Goal: Information Seeking & Learning: Learn about a topic

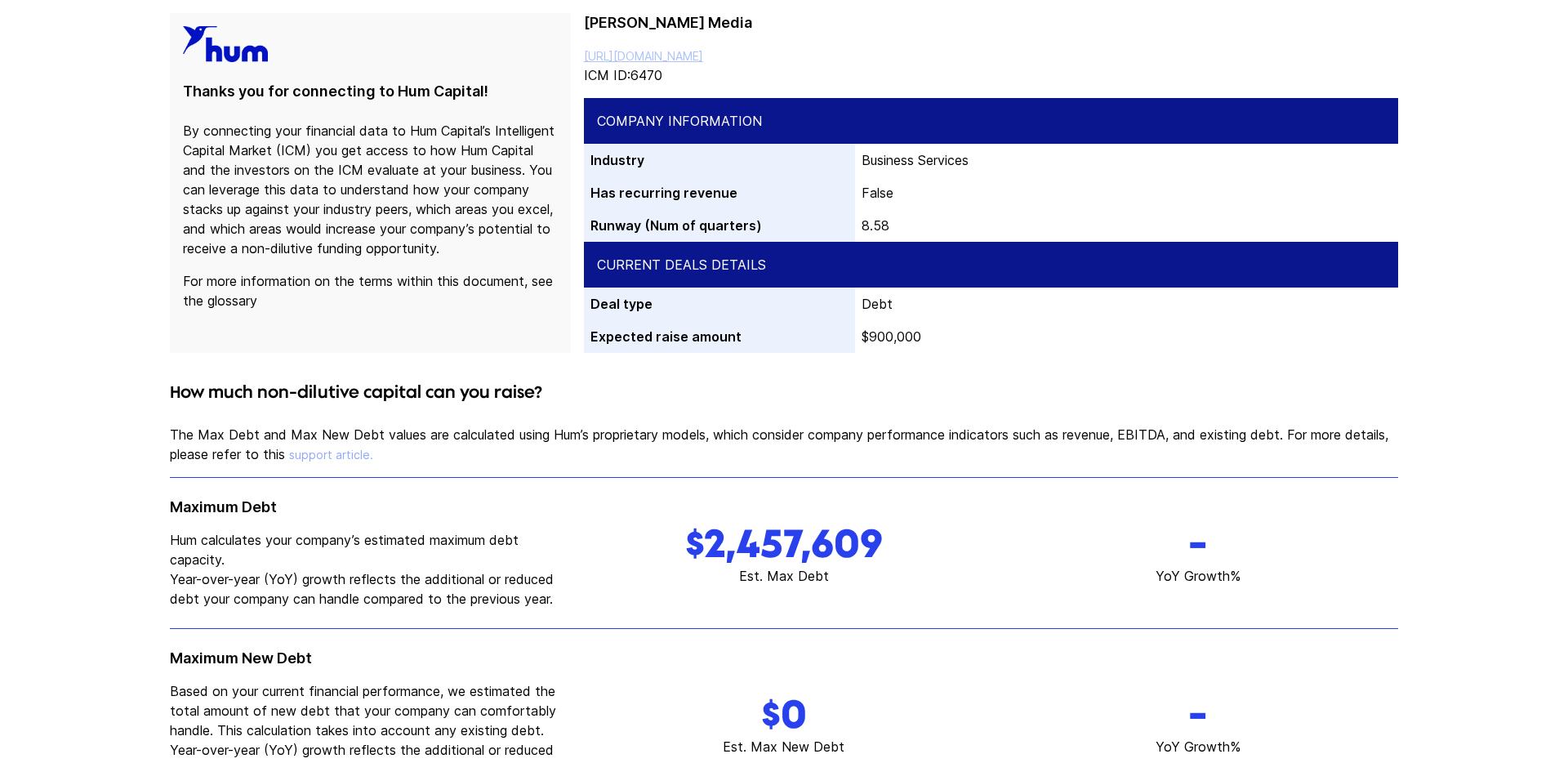
click at [683, 58] on link "[URL][DOMAIN_NAME]" at bounding box center [643, 56] width 119 height 14
drag, startPoint x: 687, startPoint y: 546, endPoint x: 914, endPoint y: 550, distance: 227.0
click at [915, 546] on h1 "$2,457,609" at bounding box center [784, 543] width 401 height 45
click at [833, 403] on h4 "How much non-dilutive capital can you raise?" at bounding box center [784, 392] width 1228 height 26
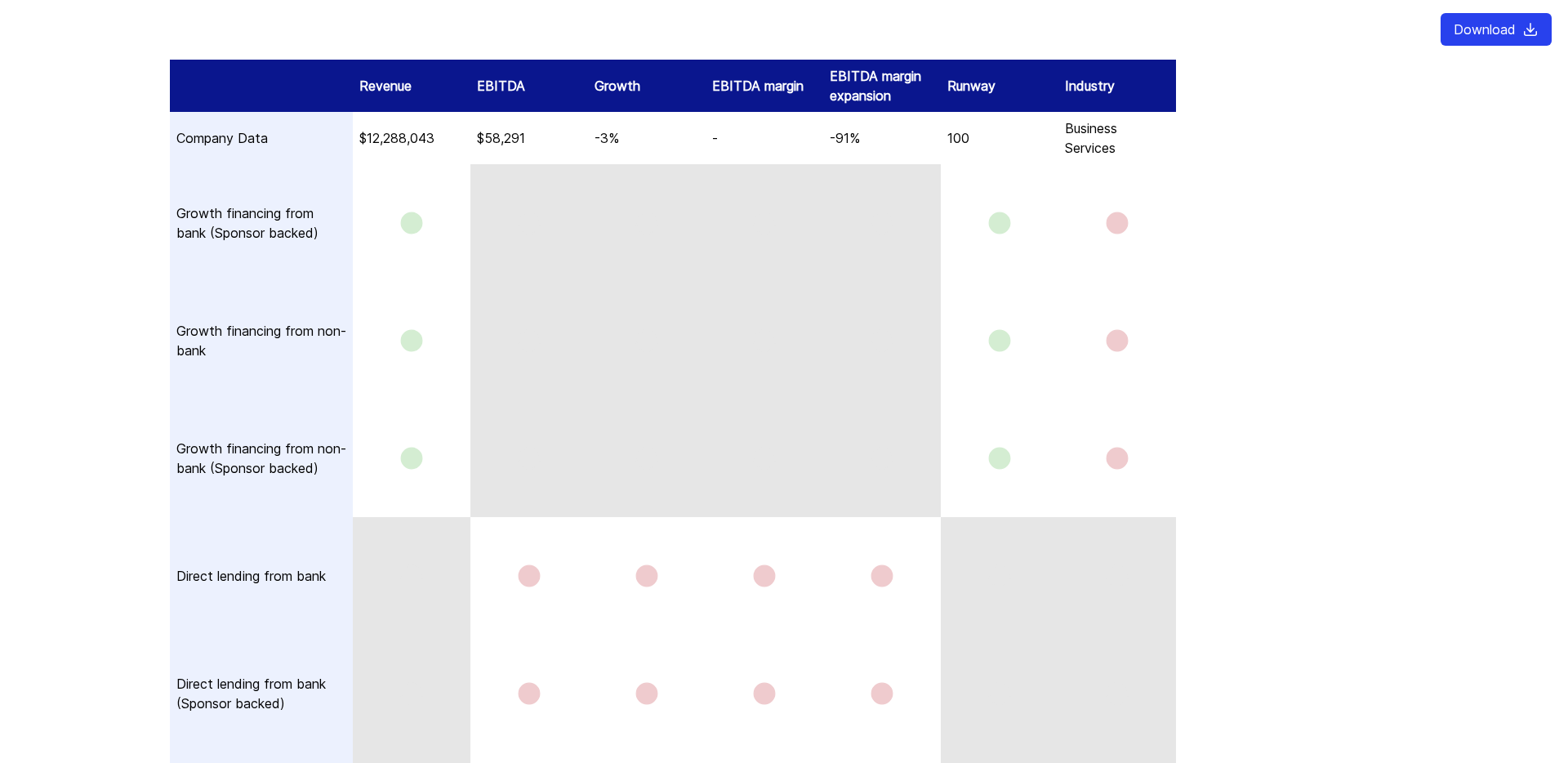
scroll to position [3780, 0]
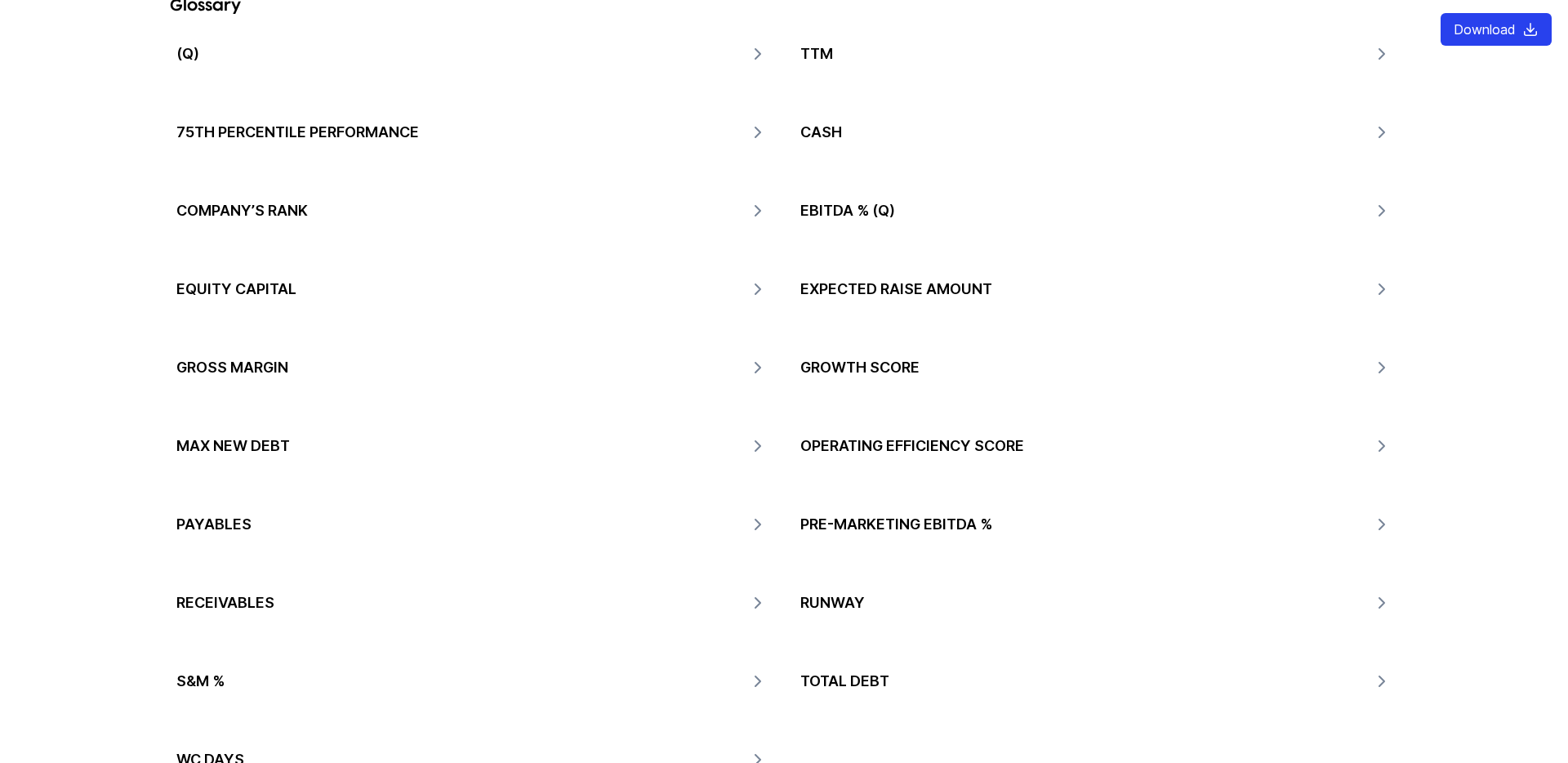
click at [760, 123] on icon "button" at bounding box center [758, 132] width 19 height 19
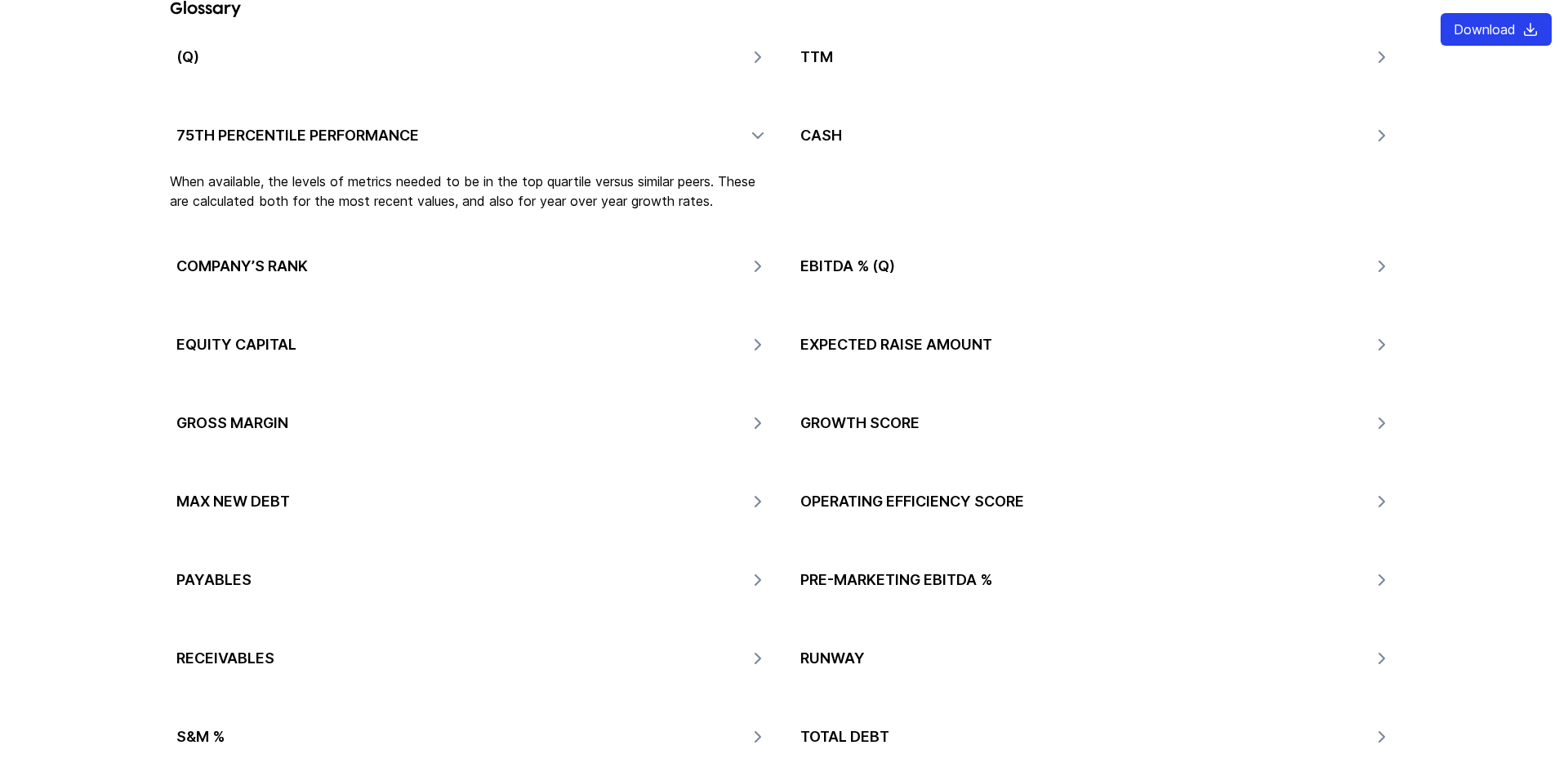
click at [1392, 126] on icon "button" at bounding box center [1381, 136] width 19 height 19
click at [1375, 256] on icon "button" at bounding box center [1381, 265] width 19 height 19
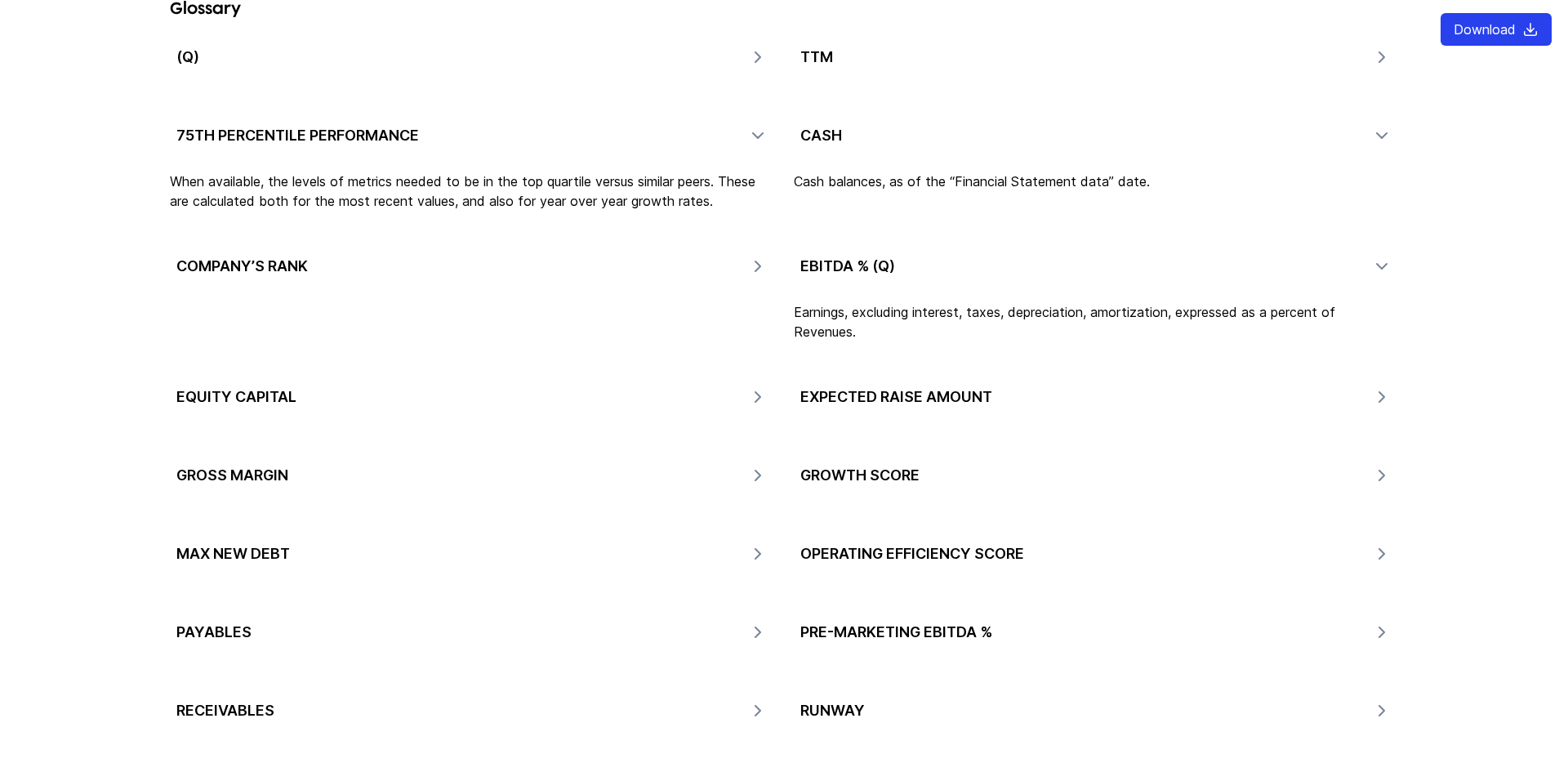
scroll to position [5050, 0]
click at [752, 257] on icon "button" at bounding box center [758, 266] width 19 height 19
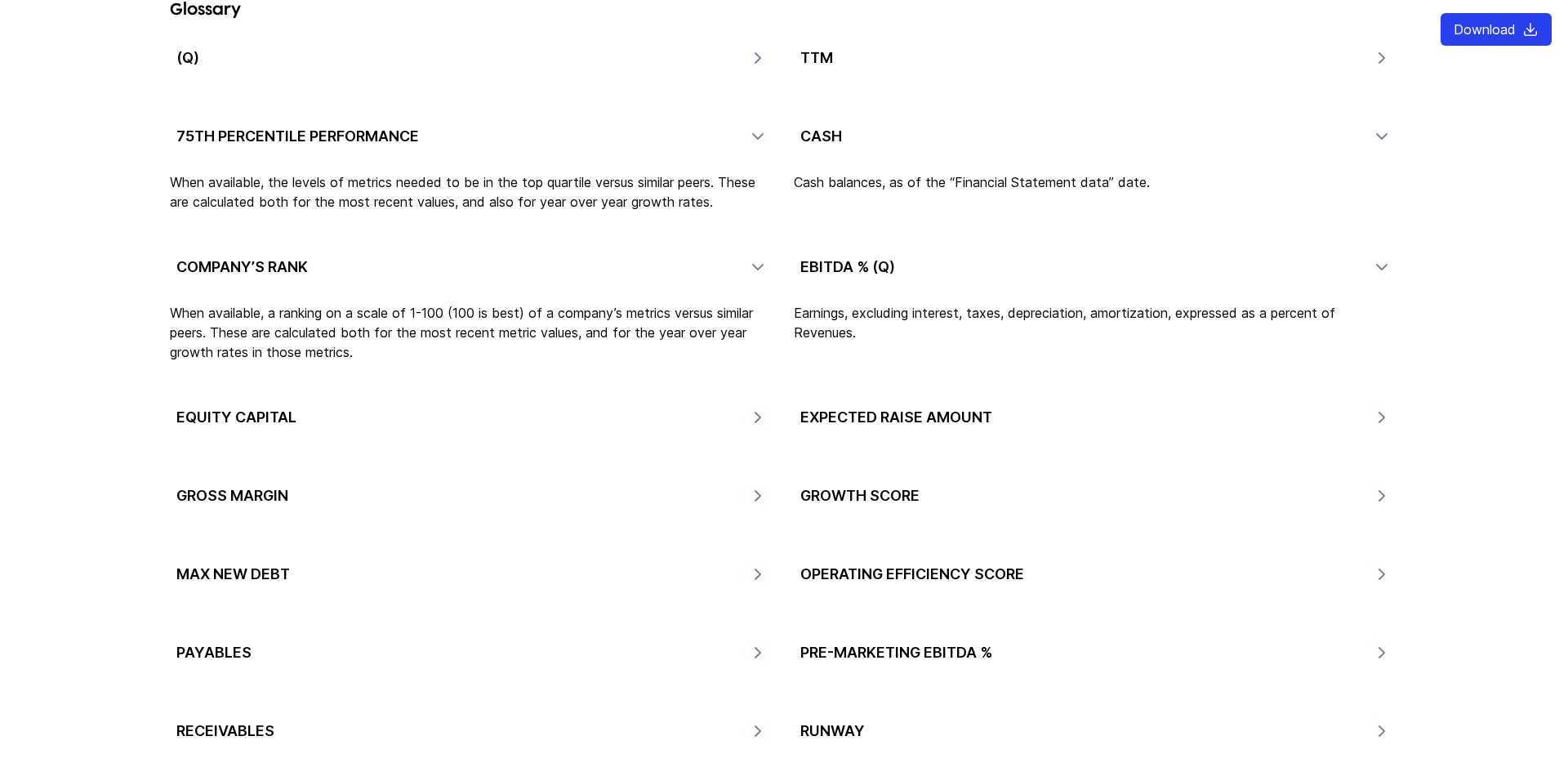
click at [758, 412] on icon "button" at bounding box center [758, 417] width 5 height 10
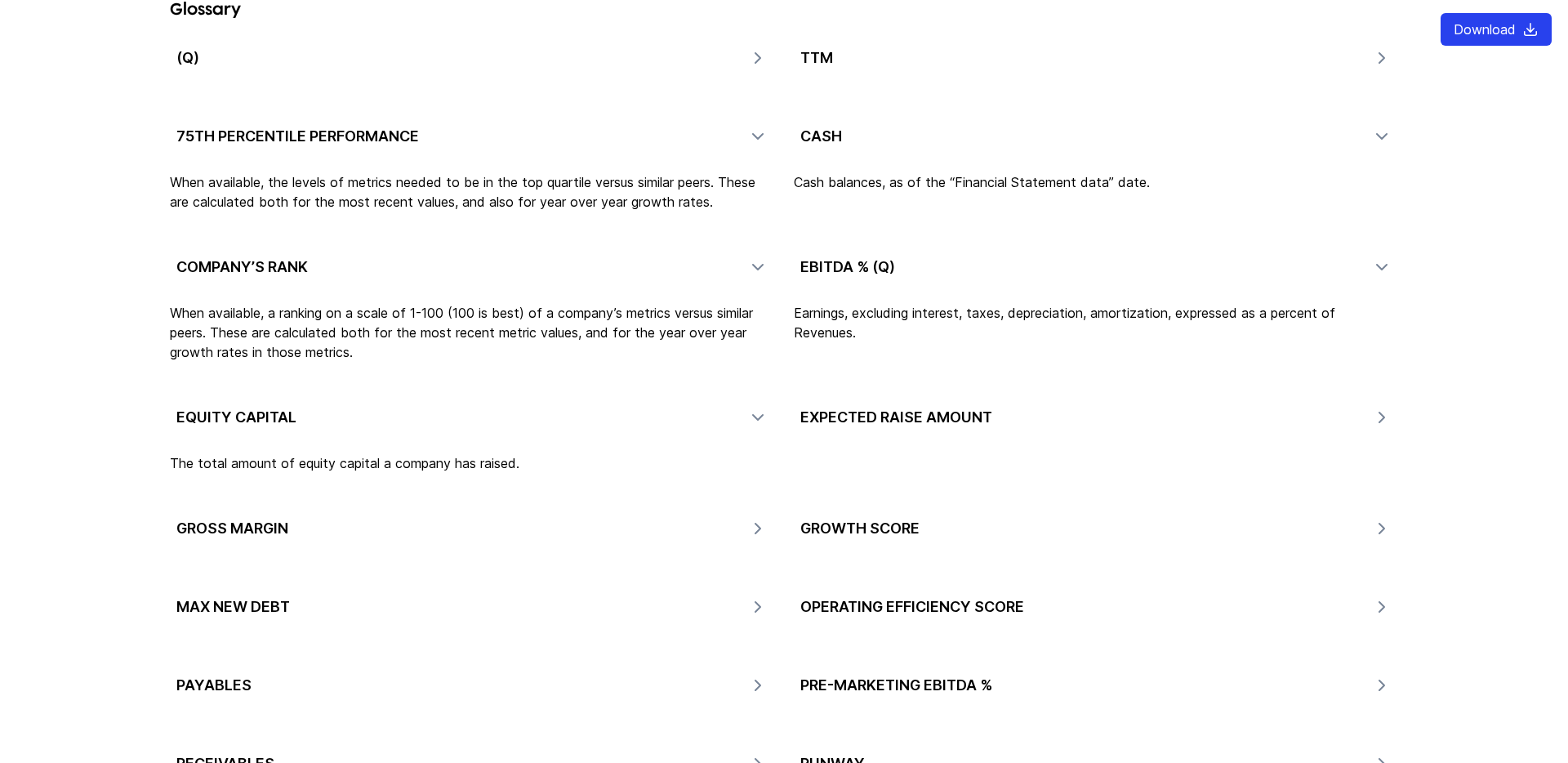
click at [1387, 407] on icon "button" at bounding box center [1381, 417] width 19 height 19
click at [1384, 520] on icon "button" at bounding box center [1381, 529] width 19 height 19
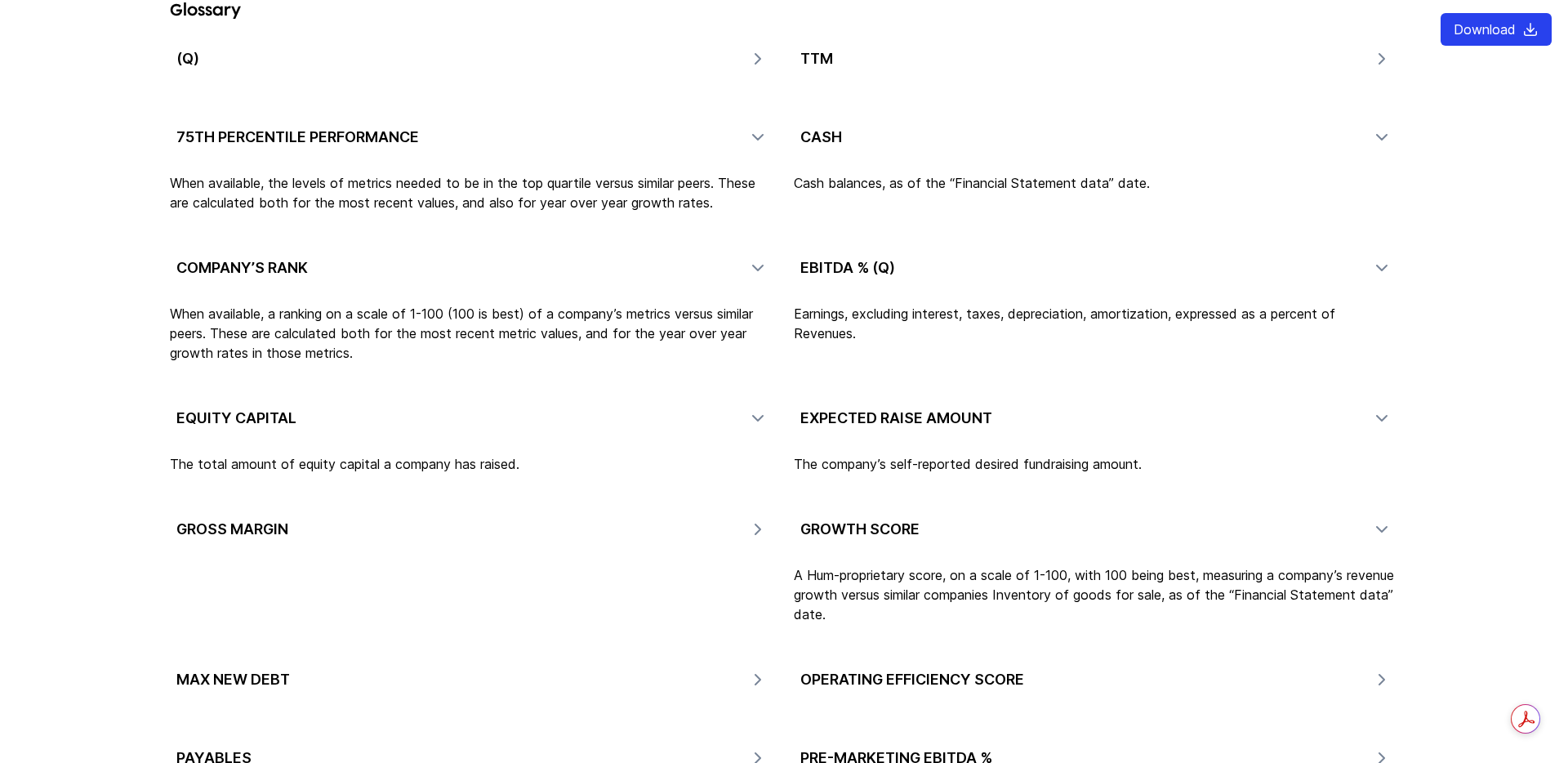
click at [756, 520] on icon "button" at bounding box center [758, 529] width 19 height 19
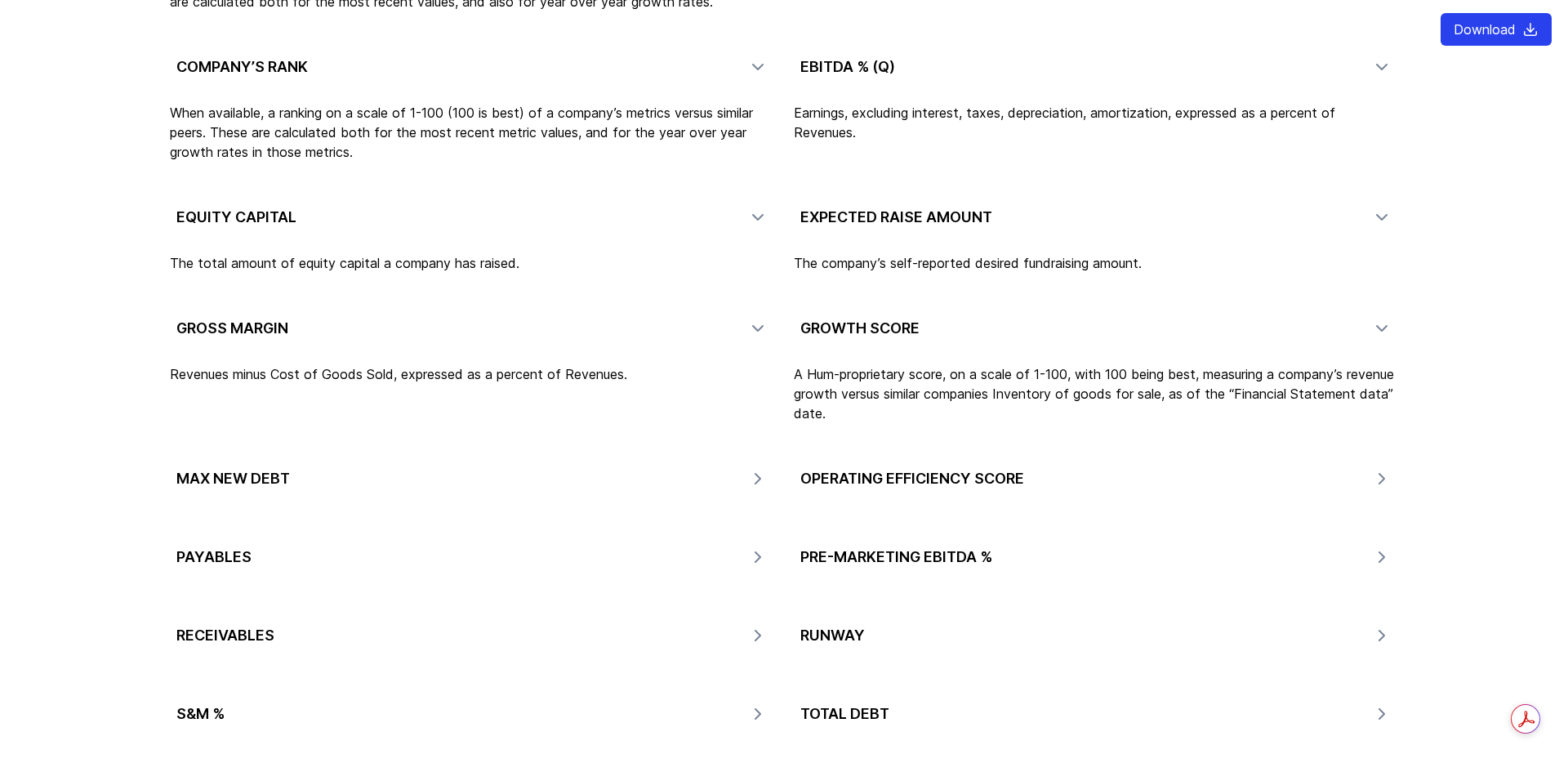
scroll to position [5266, 0]
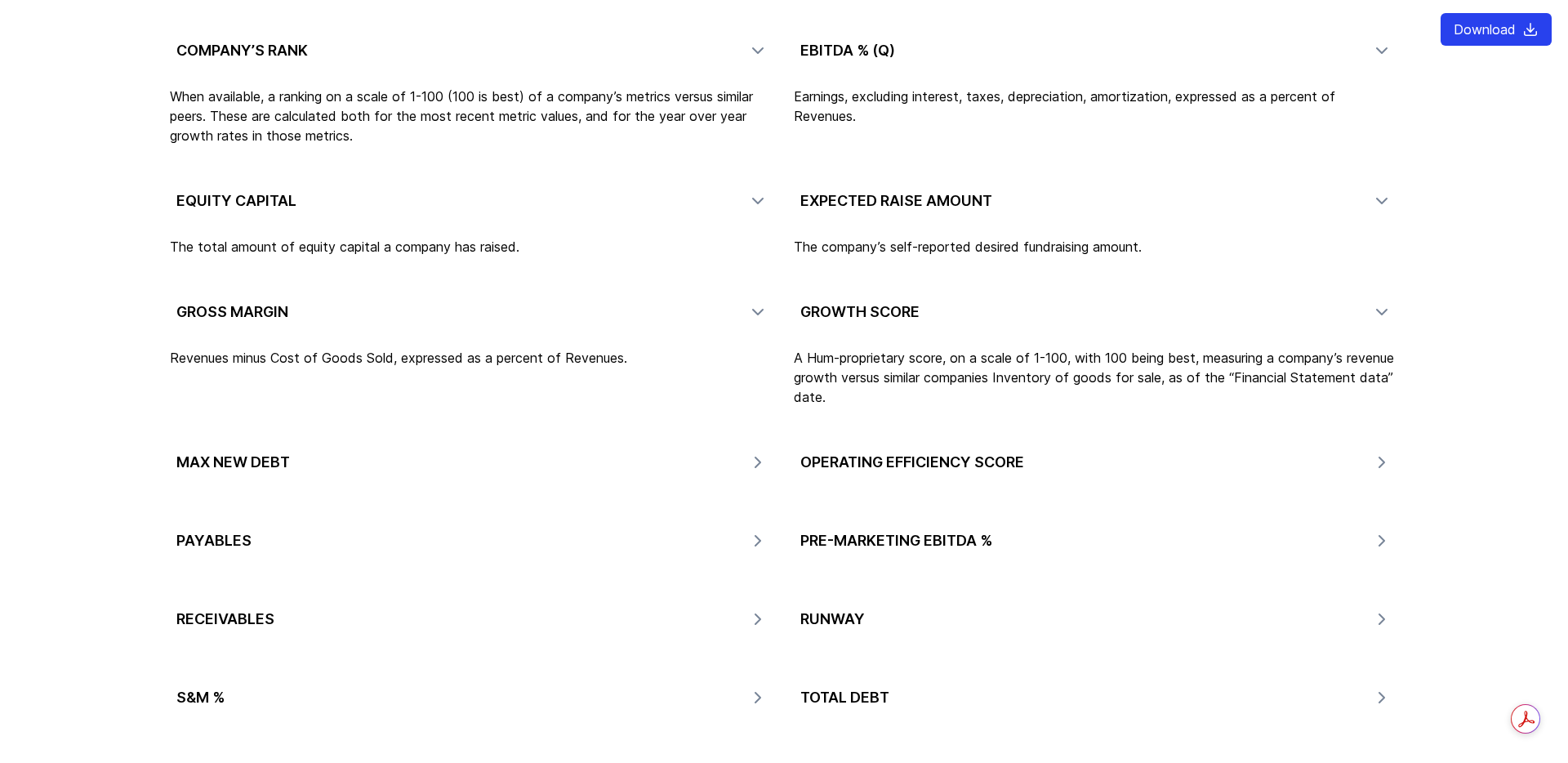
click at [761, 452] on icon "button" at bounding box center [758, 461] width 19 height 19
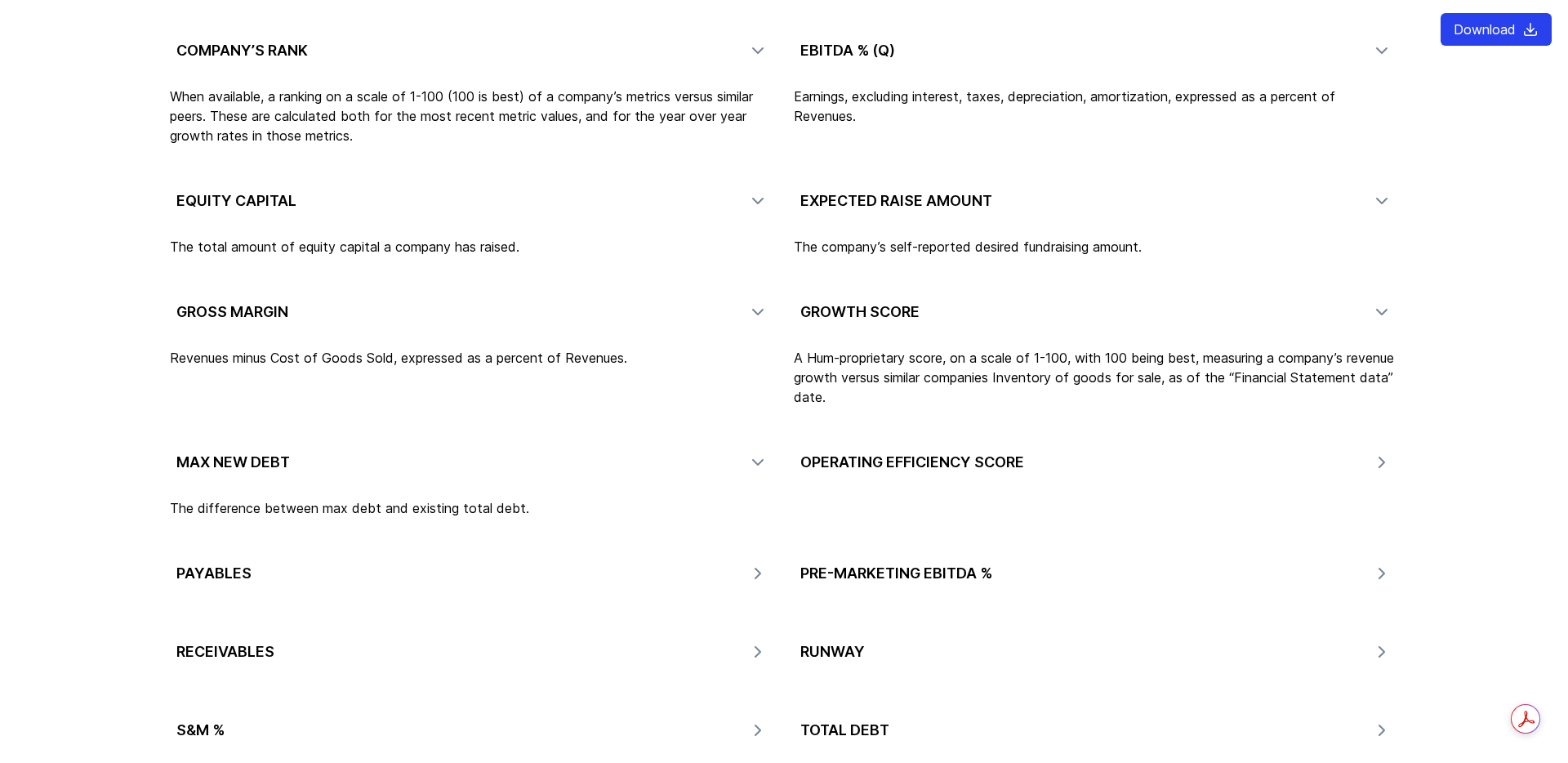
click at [1379, 452] on icon "button" at bounding box center [1381, 461] width 19 height 19
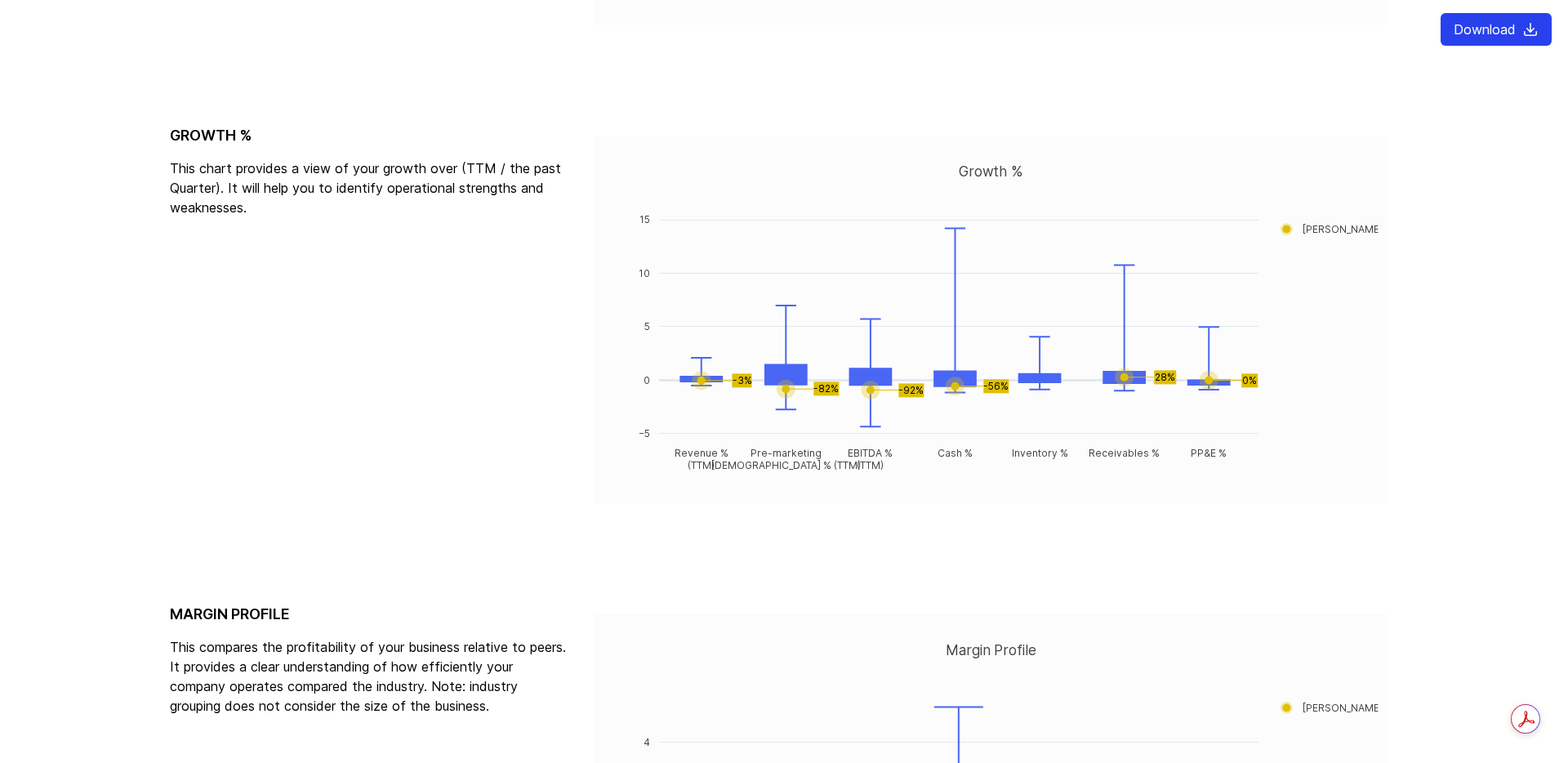
scroll to position [1471, 0]
